Goal: Find specific page/section: Find specific page/section

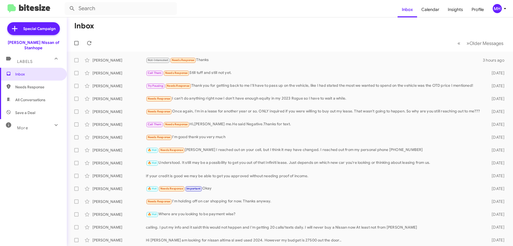
click at [30, 97] on span "All Conversations" at bounding box center [30, 99] width 30 height 5
type input "in:all-conversations"
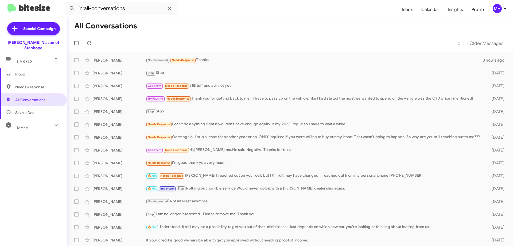
click at [39, 71] on span "Inbox" at bounding box center [37, 73] width 45 height 5
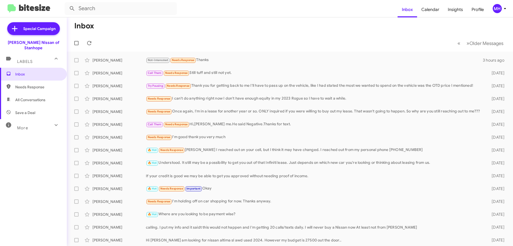
click at [31, 97] on span "All Conversations" at bounding box center [30, 99] width 30 height 5
type input "in:all-conversations"
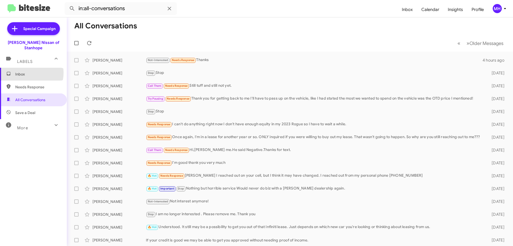
click at [28, 71] on span "Inbox" at bounding box center [37, 73] width 45 height 5
